Goal: Task Accomplishment & Management: Use online tool/utility

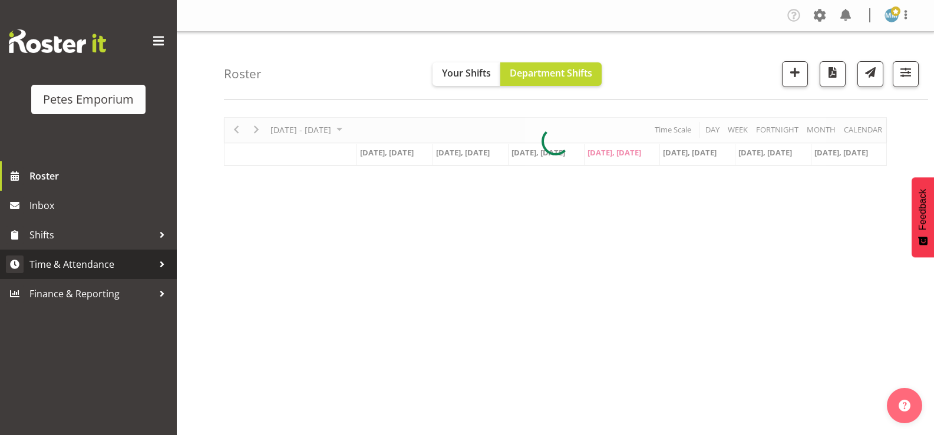
click at [105, 268] on span "Time & Attendance" at bounding box center [91, 265] width 124 height 18
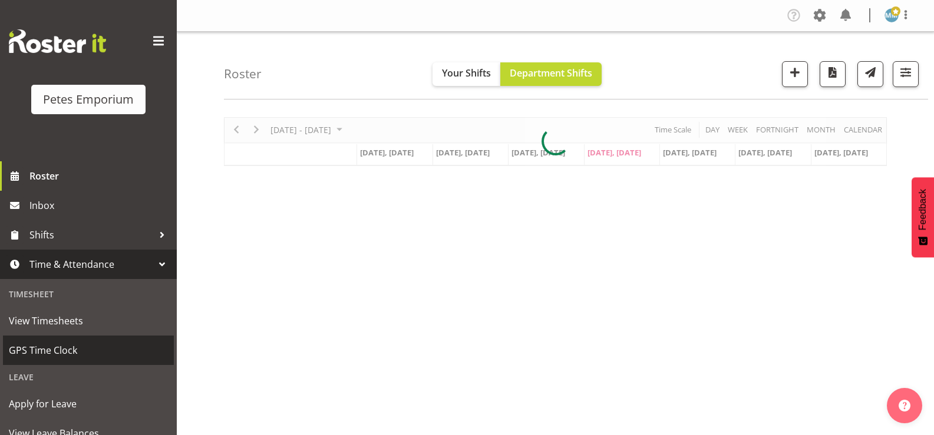
click at [73, 343] on span "GPS Time Clock" at bounding box center [88, 351] width 159 height 18
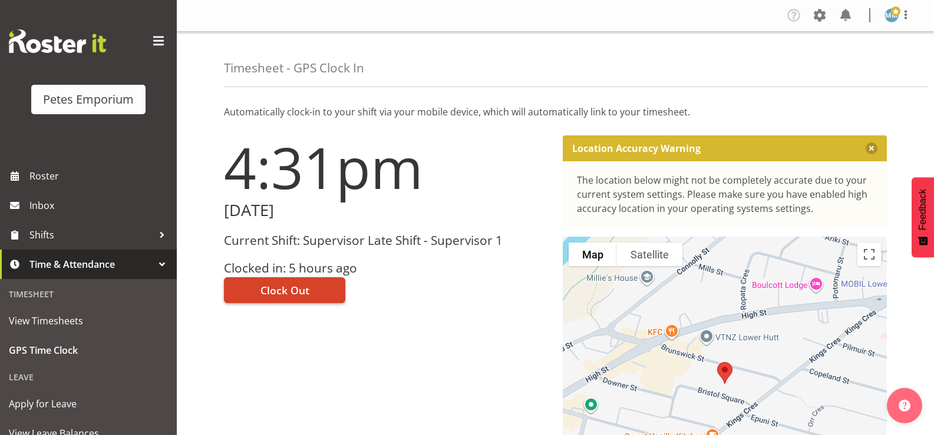
click at [293, 285] on span "Clock Out" at bounding box center [284, 290] width 49 height 15
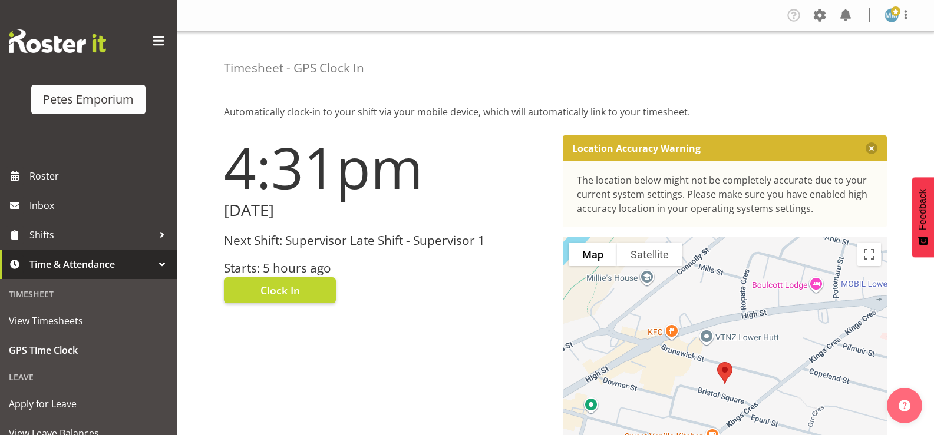
click at [890, 14] on img at bounding box center [891, 15] width 14 height 14
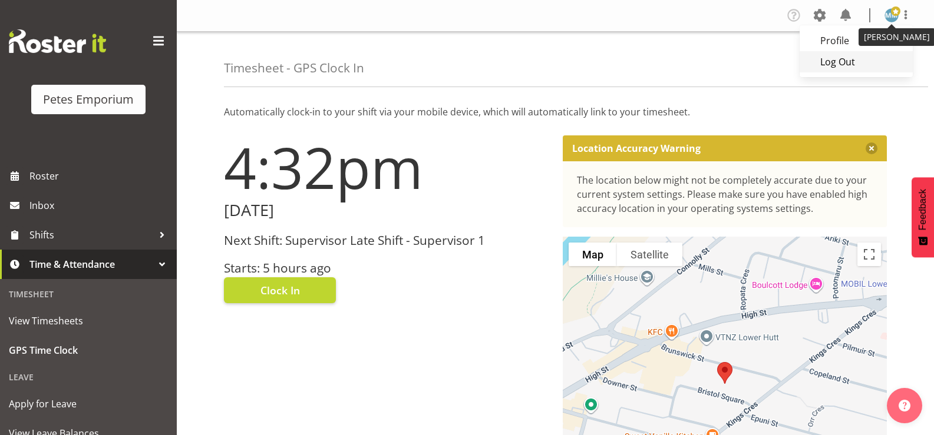
click at [838, 68] on link "Log Out" at bounding box center [855, 61] width 113 height 21
